Goal: Transaction & Acquisition: Purchase product/service

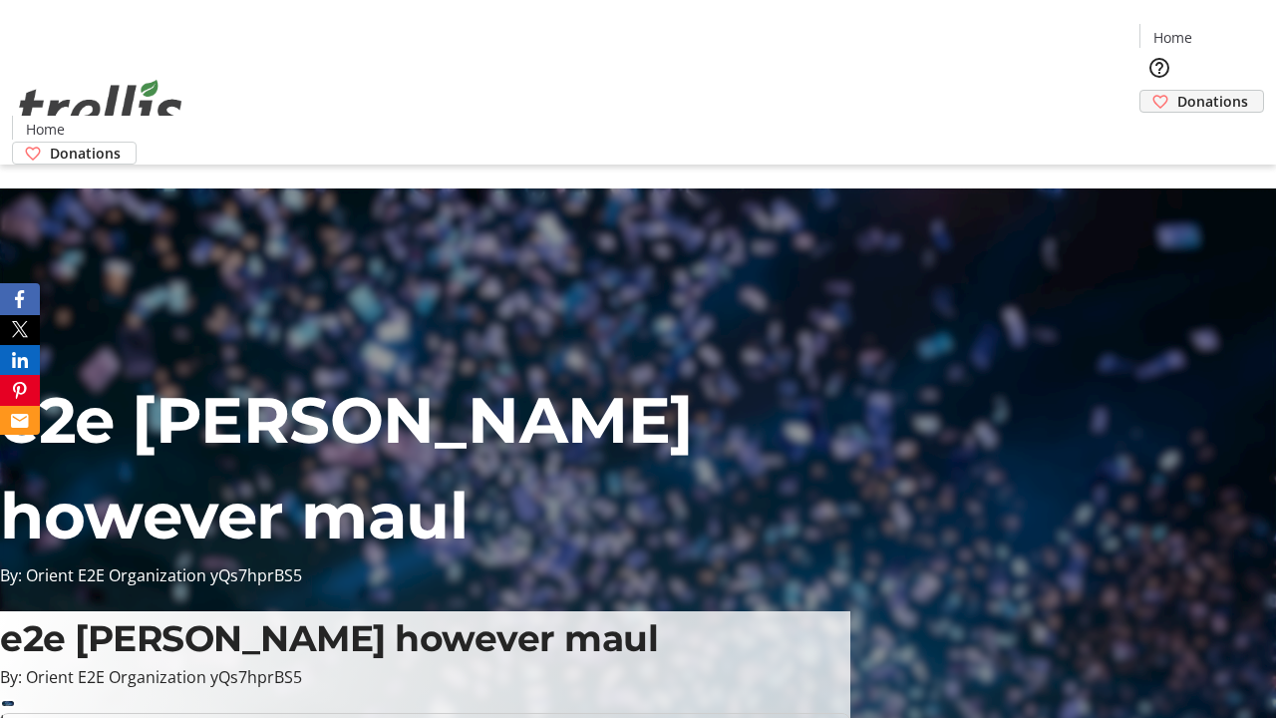
click at [1177, 91] on span "Donations" at bounding box center [1212, 101] width 71 height 21
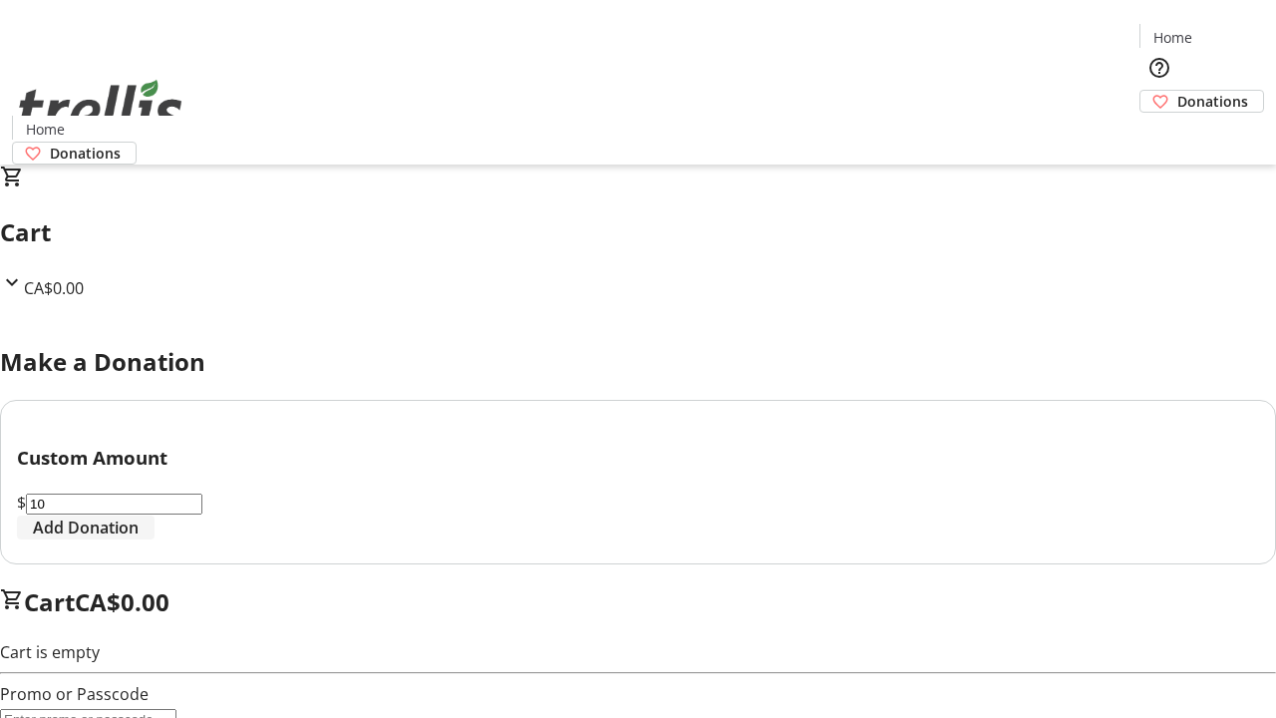
click at [139, 539] on span "Add Donation" at bounding box center [86, 527] width 106 height 24
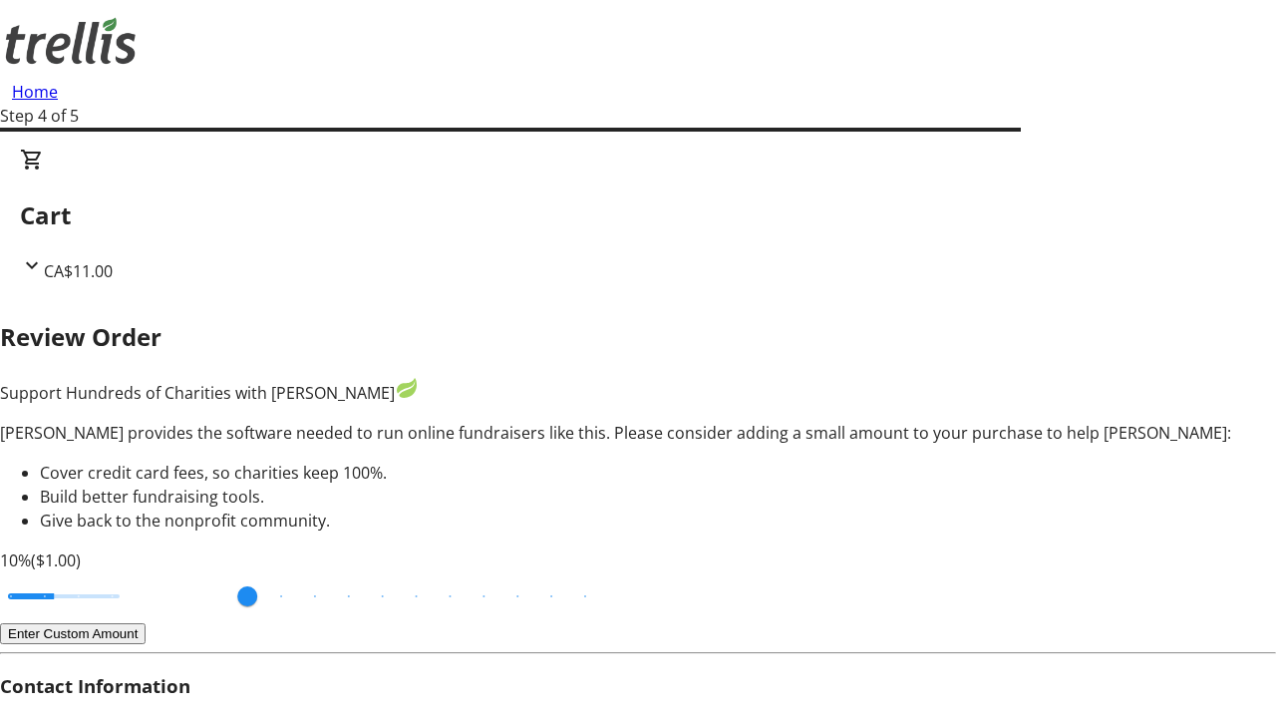
click at [146, 623] on button "Enter Custom Amount" at bounding box center [73, 633] width 146 height 21
